Goal: Transaction & Acquisition: Purchase product/service

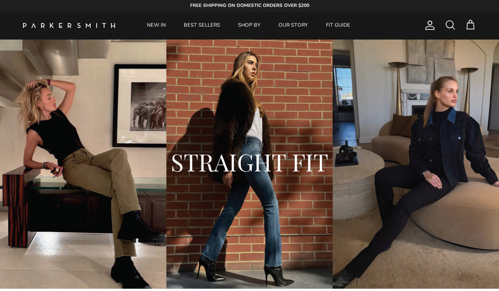
click at [448, 25] on span at bounding box center [450, 24] width 11 height 11
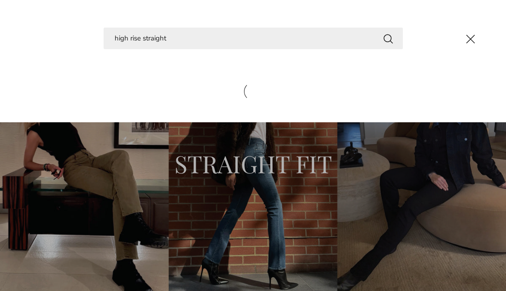
type input "high rise straight"
click at [388, 38] on button "Search" at bounding box center [388, 39] width 11 height 12
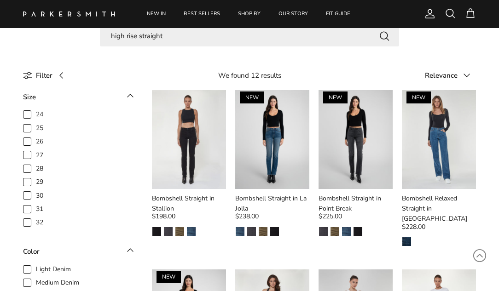
scroll to position [30, 0]
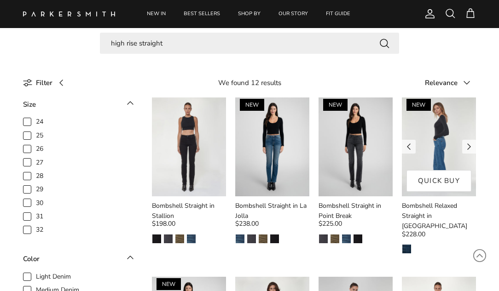
click at [436, 168] on img at bounding box center [439, 147] width 74 height 99
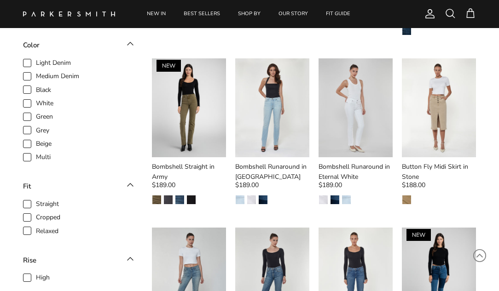
scroll to position [244, 0]
